Goal: Task Accomplishment & Management: Manage account settings

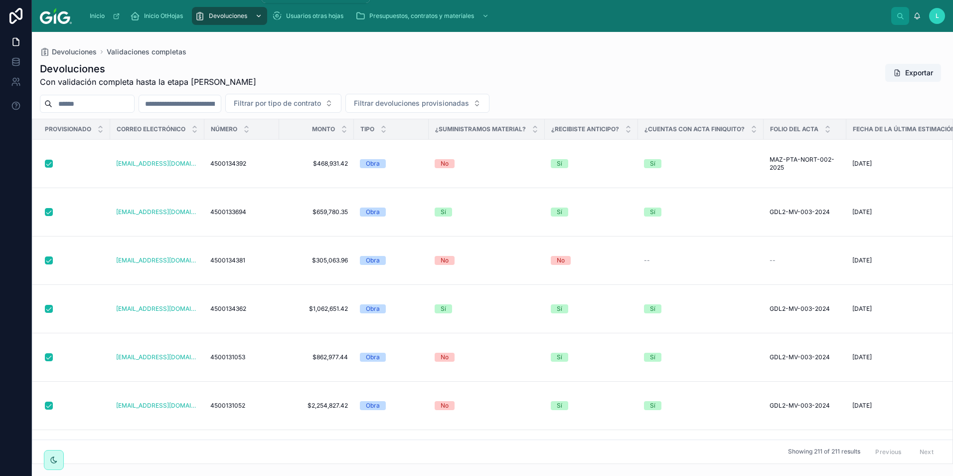
click at [260, 14] on icon "scrollable content" at bounding box center [258, 15] width 7 height 7
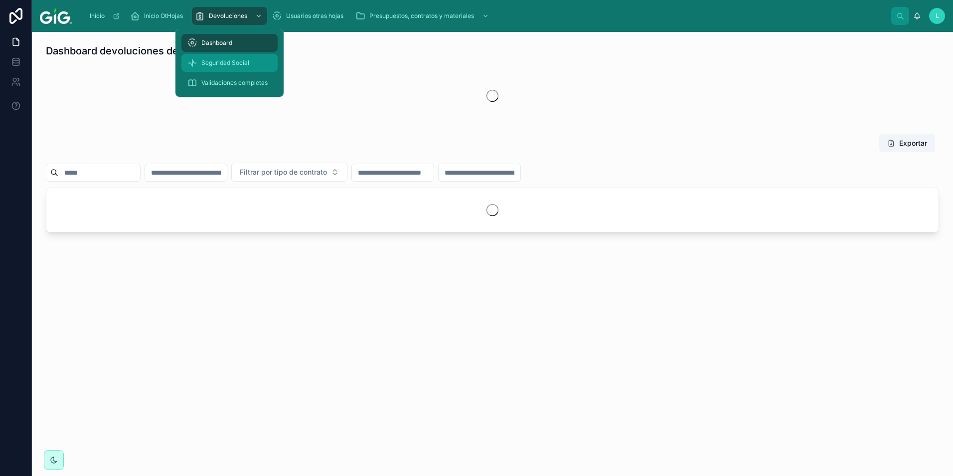
click at [249, 62] on span "Seguridad Social" at bounding box center [225, 63] width 48 height 8
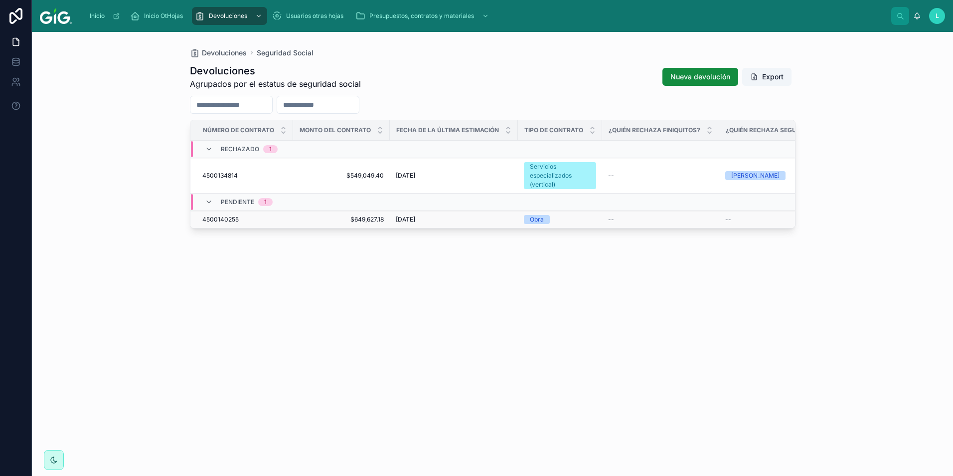
click at [363, 221] on span "$649,627.18" at bounding box center [341, 219] width 85 height 8
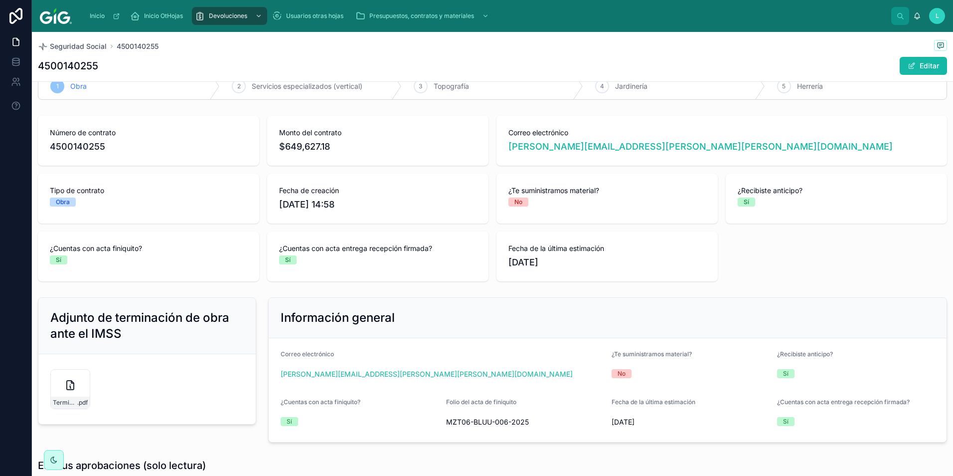
scroll to position [50, 0]
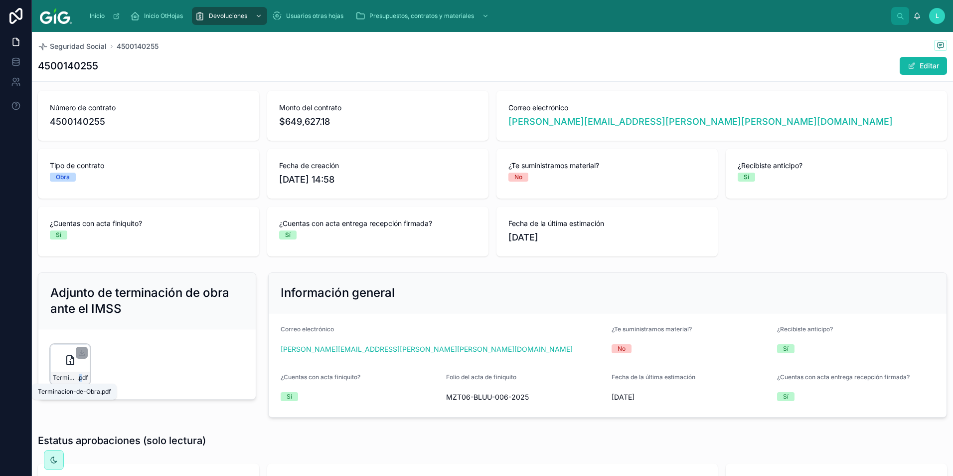
click at [80, 376] on span ".pdf" at bounding box center [82, 378] width 10 height 8
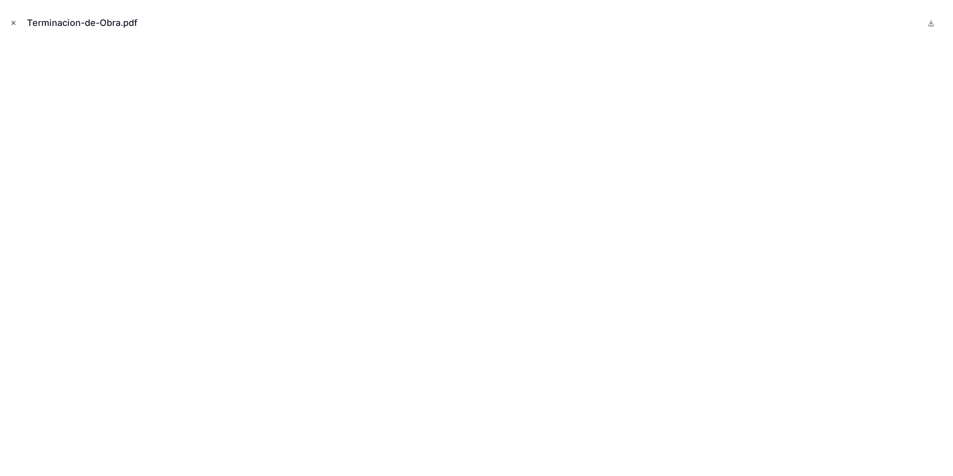
click at [15, 21] on icon "Close modal" at bounding box center [13, 22] width 7 height 7
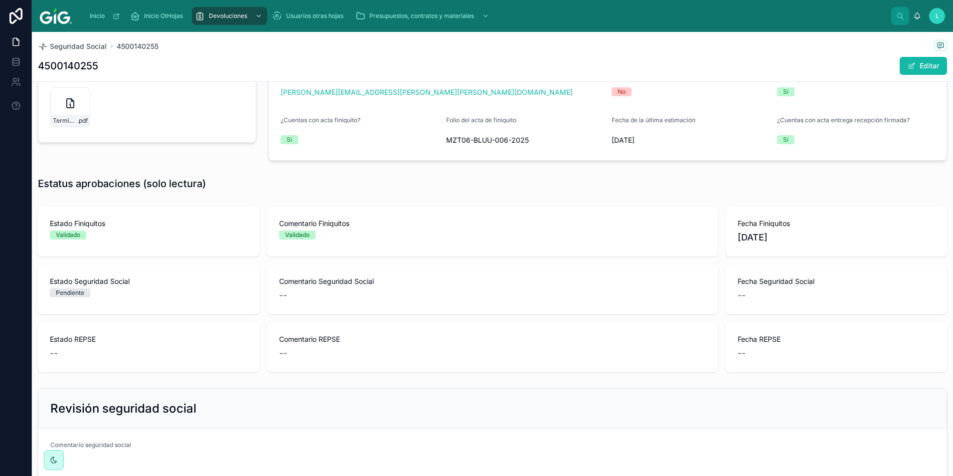
scroll to position [384, 0]
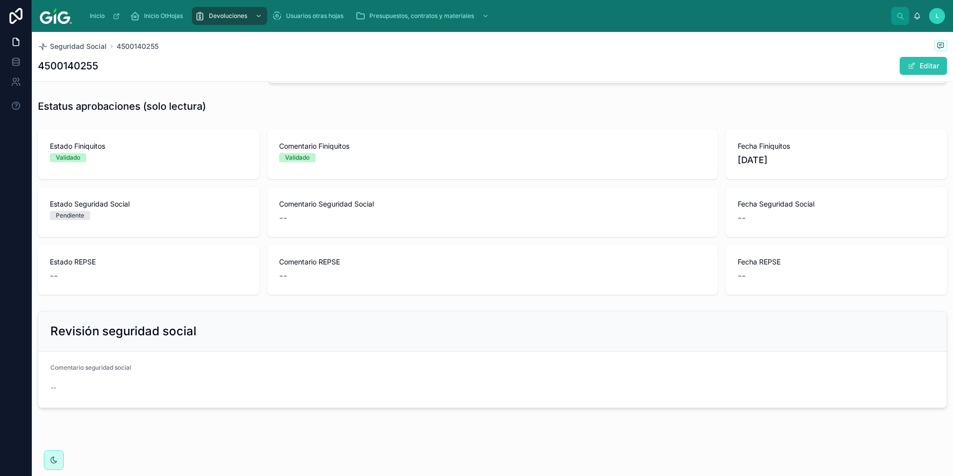
click at [916, 64] on button "Editar" at bounding box center [923, 66] width 47 height 18
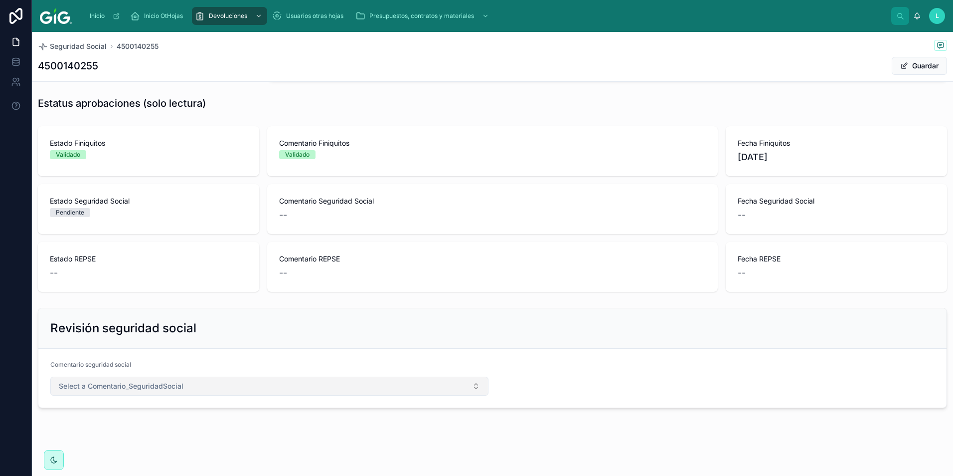
click at [242, 377] on button "Select a Comentario_SeguridadSocial" at bounding box center [269, 386] width 438 height 19
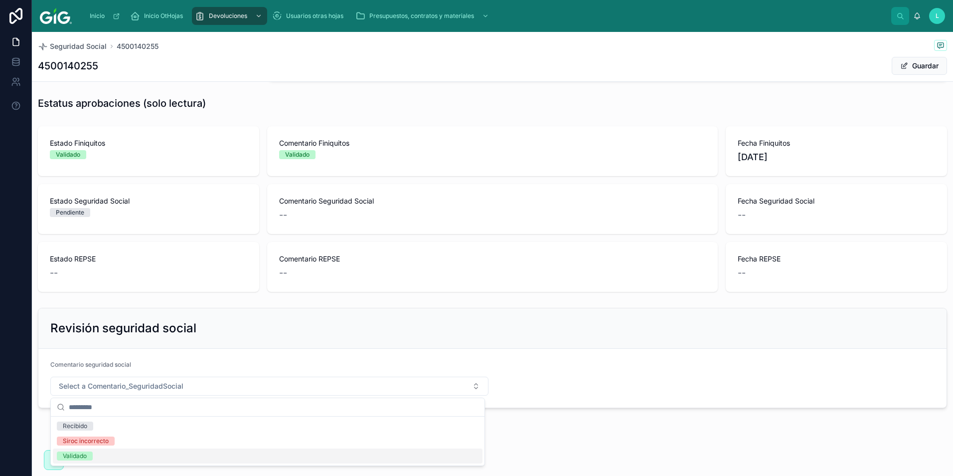
click at [161, 455] on div "Validado" at bounding box center [268, 455] width 430 height 15
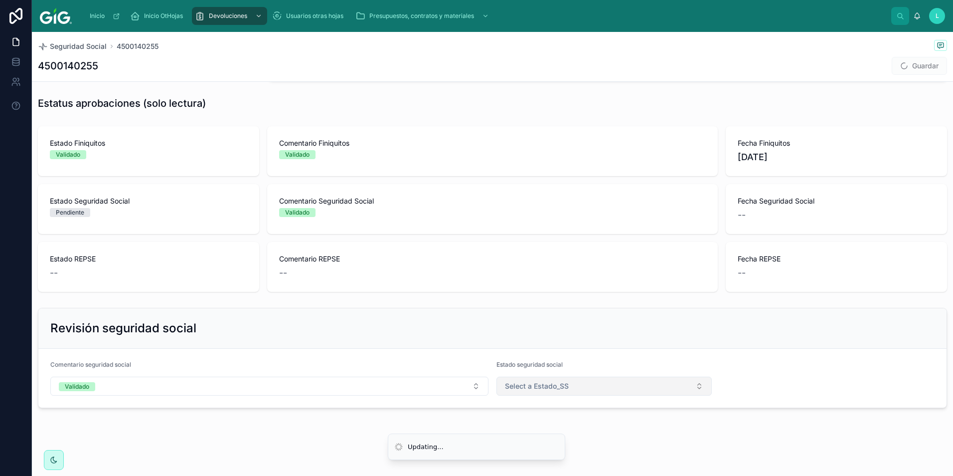
click at [539, 384] on span "Select a Estado_SS" at bounding box center [537, 386] width 64 height 10
click at [670, 452] on div "Validado" at bounding box center [600, 455] width 208 height 15
click at [921, 71] on button "Guardar" at bounding box center [919, 66] width 55 height 18
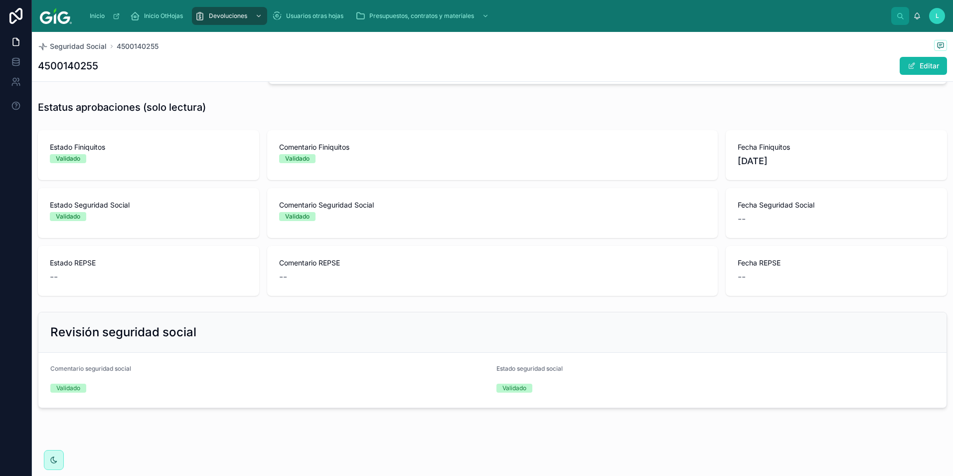
click at [491, 110] on div "Estatus aprobaciones (solo lectura)" at bounding box center [493, 107] width 910 height 14
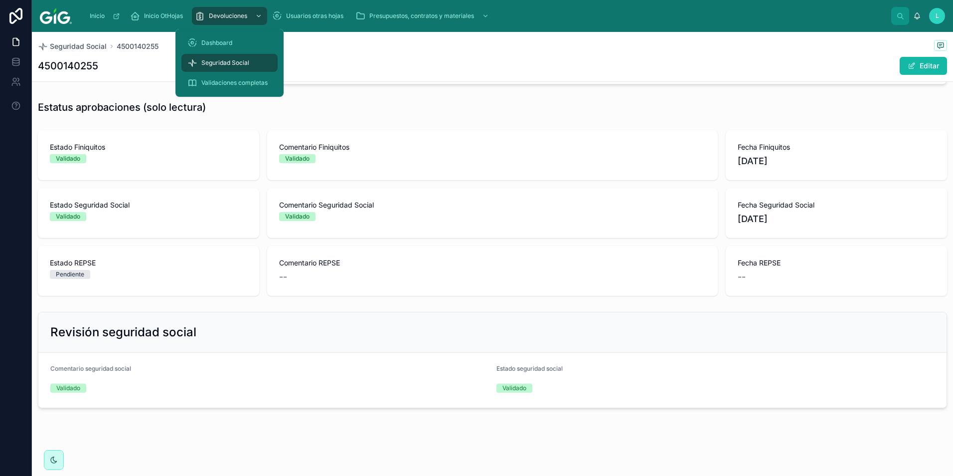
click at [235, 64] on span "Seguridad Social" at bounding box center [225, 63] width 48 height 8
